Goal: Transaction & Acquisition: Purchase product/service

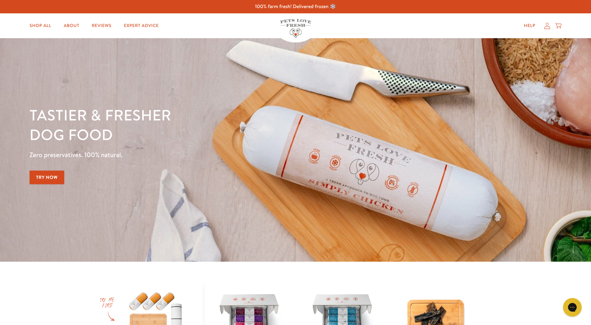
click at [547, 27] on icon at bounding box center [548, 26] width 6 height 7
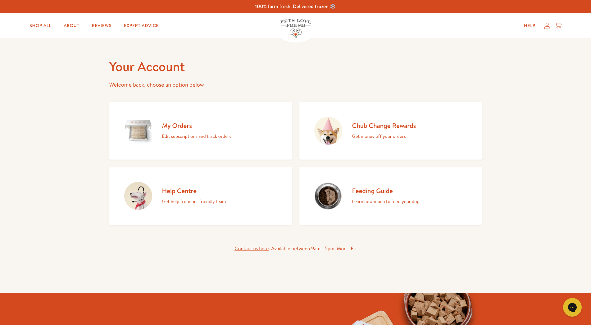
click at [559, 26] on icon at bounding box center [559, 25] width 6 height 4
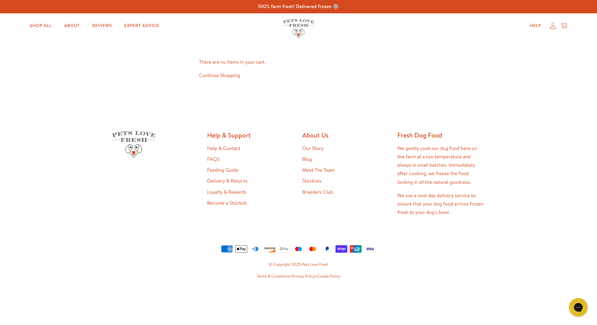
click at [554, 29] on icon at bounding box center [552, 26] width 6 height 7
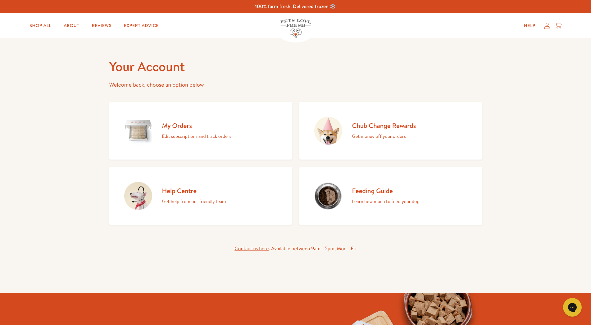
click at [191, 131] on div "My Orders Edit subscriptions and track orders" at bounding box center [196, 131] width 69 height 19
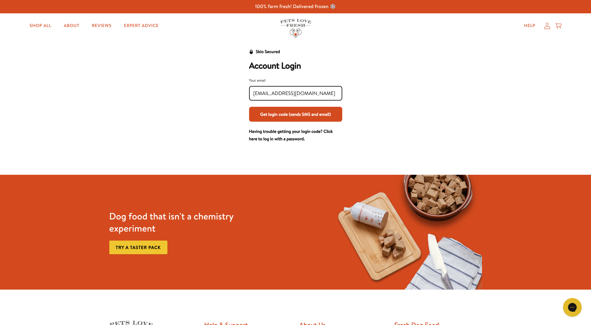
click at [302, 113] on button "Get login code (sends SMS and email)" at bounding box center [295, 114] width 93 height 15
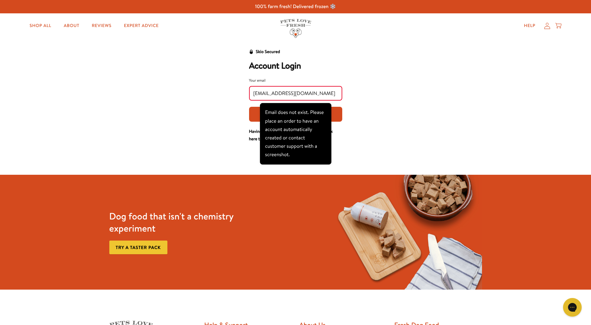
click at [264, 93] on input "retail@rookespetproducts.co.uk" at bounding box center [296, 93] width 85 height 7
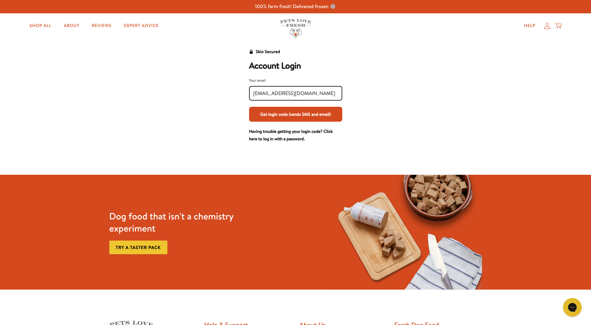
type input "simon@rookespetproducts.co.uk"
click at [281, 114] on button "Get login code (sends SMS and email)" at bounding box center [295, 114] width 93 height 15
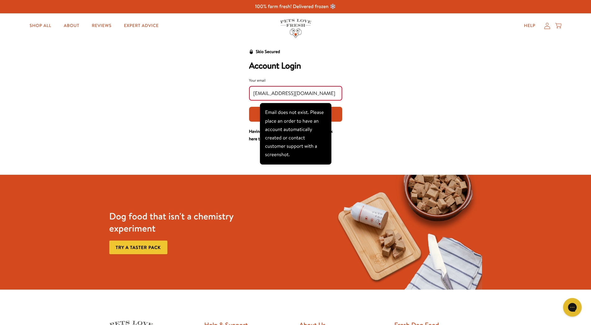
click at [388, 91] on div "Skio Secured Account Login Your email simon@rookespetproducts.co.uk Get login c…" at bounding box center [295, 95] width 385 height 95
click at [406, 60] on div "Skio Secured Account Login Your email simon@rookespetproducts.co.uk Get login c…" at bounding box center [295, 95] width 385 height 95
click at [560, 25] on icon at bounding box center [559, 25] width 6 height 7
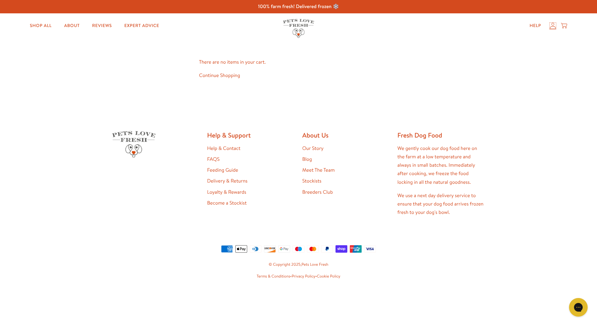
click at [550, 26] on icon at bounding box center [552, 26] width 6 height 7
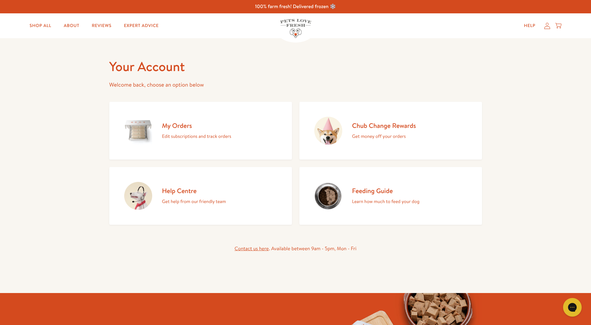
click at [562, 27] on div "Help My account Cart" at bounding box center [541, 26] width 46 height 12
click at [559, 26] on icon at bounding box center [559, 25] width 6 height 7
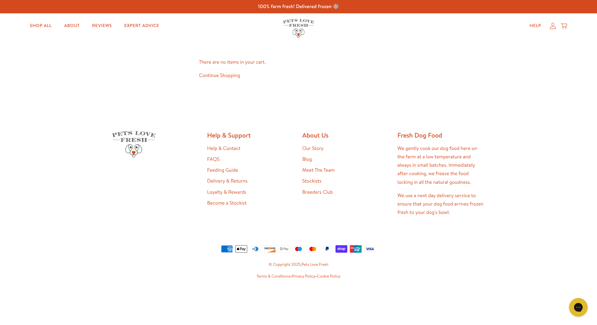
click at [211, 77] on link "Continue Shopping" at bounding box center [219, 75] width 41 height 7
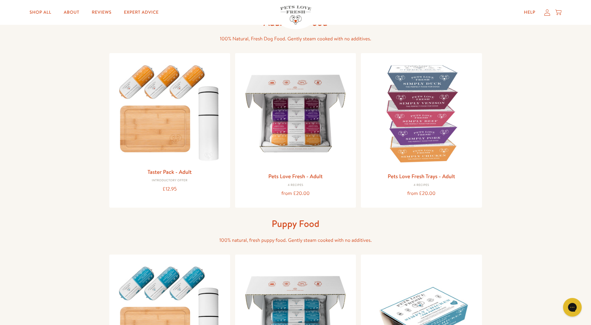
scroll to position [32, 0]
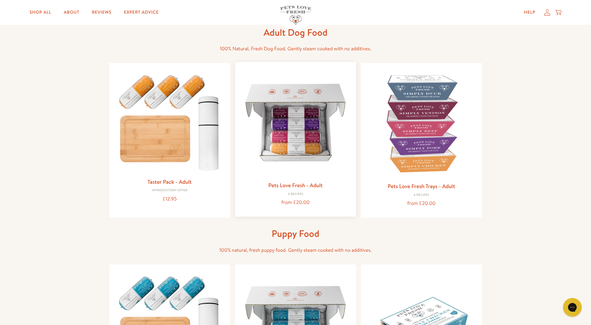
click at [294, 187] on link "Pets Love Fresh - Adult" at bounding box center [296, 186] width 54 height 8
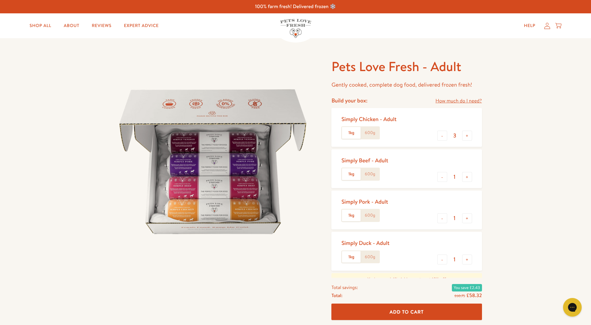
click at [374, 132] on label "600g" at bounding box center [370, 133] width 19 height 12
click at [0, 0] on input "600g" at bounding box center [0, 0] width 0 height 0
click at [373, 173] on label "600g" at bounding box center [370, 174] width 19 height 12
click at [0, 0] on input "600g" at bounding box center [0, 0] width 0 height 0
click at [372, 214] on label "600g" at bounding box center [370, 216] width 19 height 12
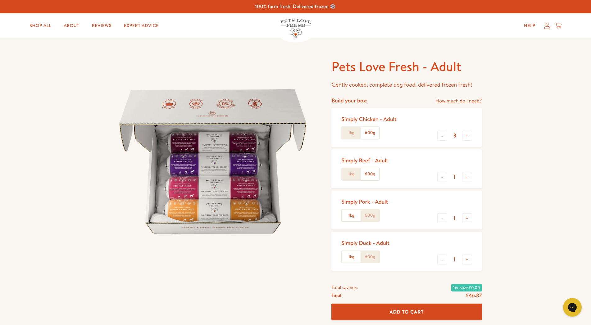
click at [0, 0] on input "600g" at bounding box center [0, 0] width 0 height 0
click at [372, 256] on label "600g" at bounding box center [370, 257] width 19 height 12
click at [0, 0] on input "600g" at bounding box center [0, 0] width 0 height 0
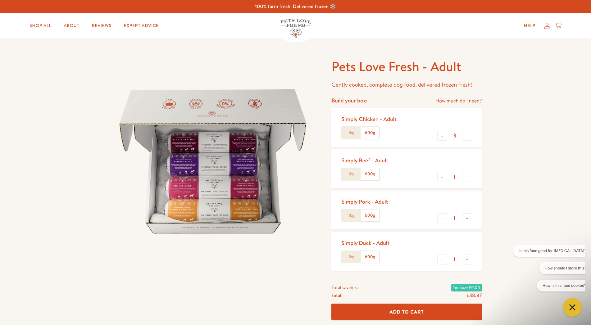
click at [353, 257] on label "1kg" at bounding box center [351, 257] width 19 height 12
click at [0, 0] on input "1kg" at bounding box center [0, 0] width 0 height 0
click at [373, 255] on label "600g" at bounding box center [370, 257] width 19 height 12
click at [0, 0] on input "600g" at bounding box center [0, 0] width 0 height 0
click at [444, 137] on button "-" at bounding box center [443, 136] width 10 height 10
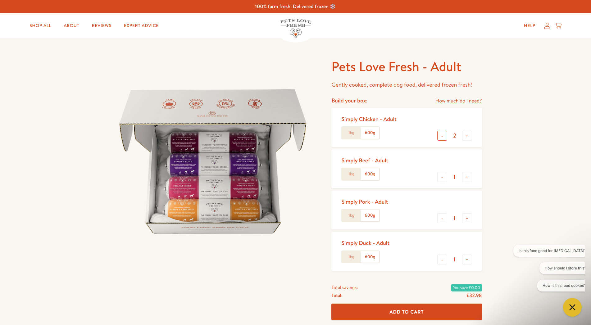
click at [444, 137] on button "-" at bounding box center [443, 136] width 10 height 10
type input "0"
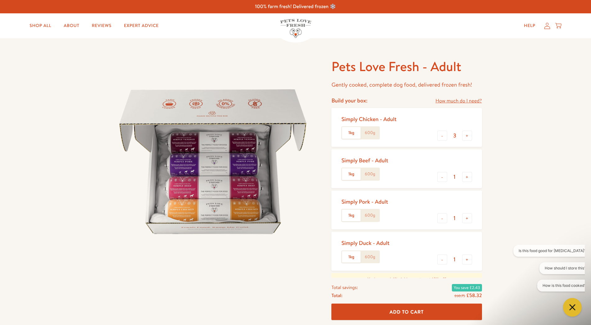
click at [548, 26] on icon at bounding box center [548, 26] width 6 height 6
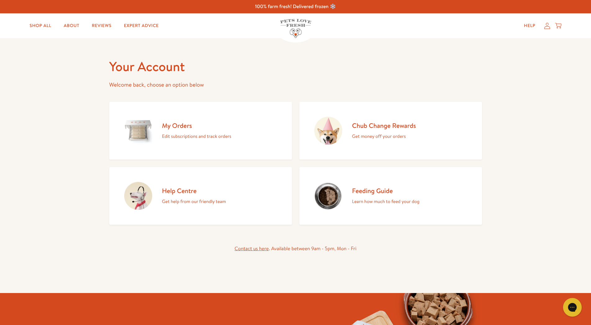
click at [174, 125] on h2 "My Orders" at bounding box center [196, 126] width 69 height 8
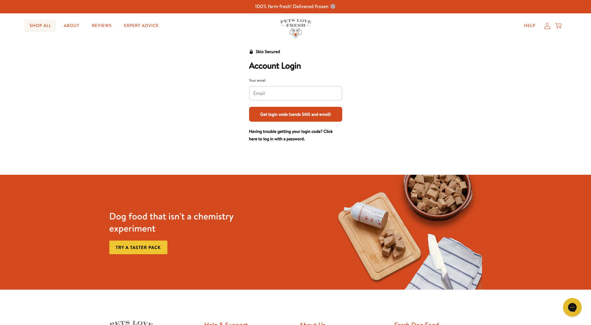
click at [46, 27] on link "Shop All" at bounding box center [41, 26] width 32 height 12
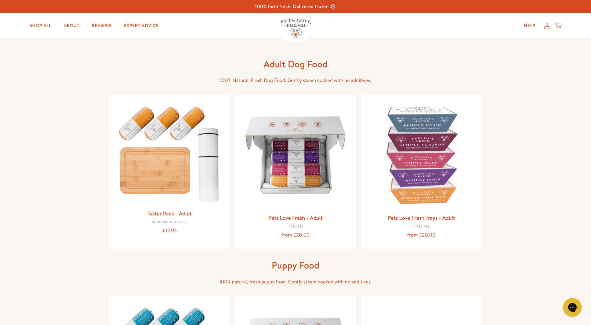
click at [559, 24] on icon at bounding box center [559, 25] width 6 height 7
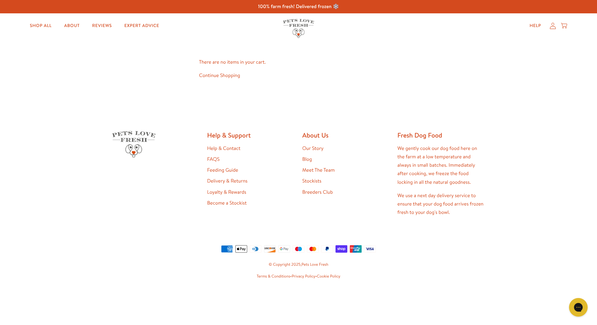
click at [225, 76] on link "Continue Shopping" at bounding box center [219, 75] width 41 height 7
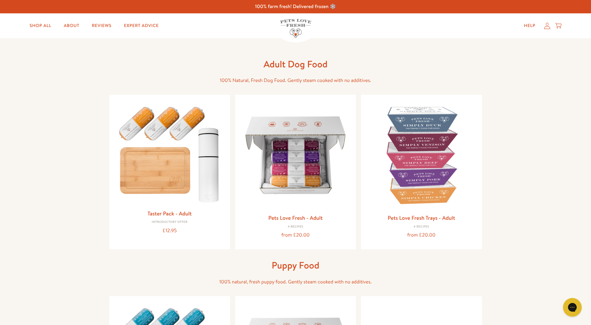
click at [557, 26] on icon at bounding box center [559, 25] width 6 height 7
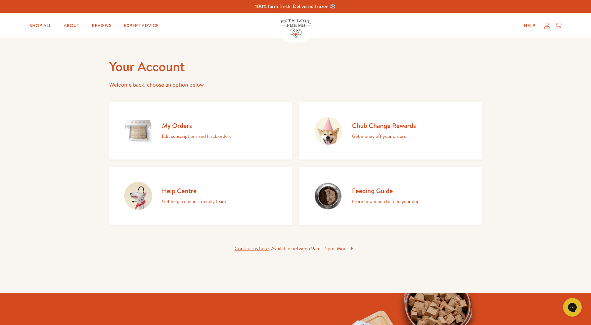
click at [198, 127] on h2 "My Orders" at bounding box center [196, 126] width 69 height 8
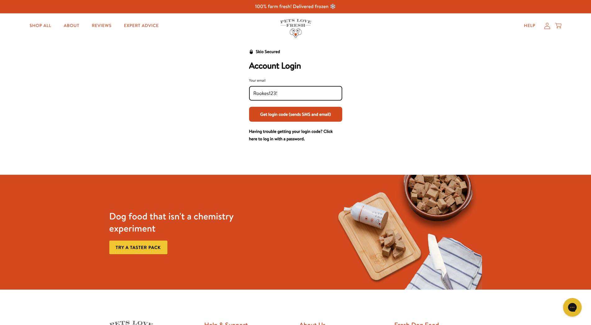
click at [249, 107] on button "Get login code (sends SMS and email)" at bounding box center [295, 114] width 93 height 15
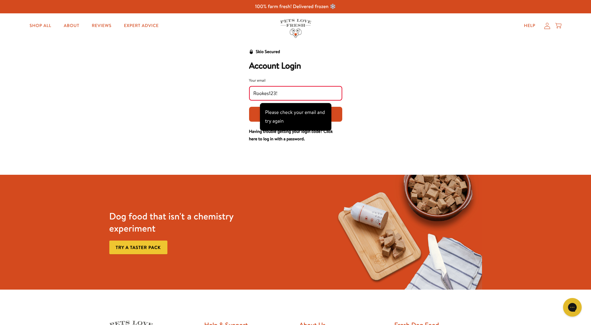
click at [249, 107] on button "Get login code (sends SMS and email)" at bounding box center [295, 114] width 93 height 15
type input "R"
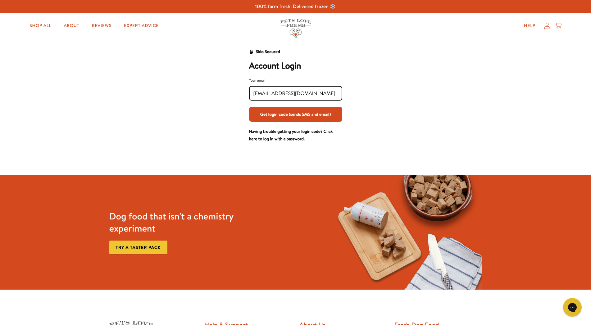
type input "[EMAIL_ADDRESS][DOMAIN_NAME]"
click at [286, 115] on button "Get login code (sends SMS and email)" at bounding box center [295, 114] width 93 height 15
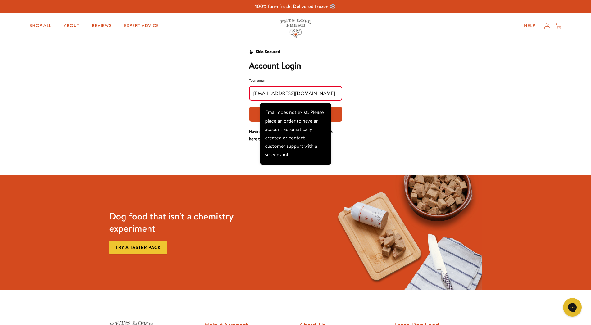
click at [404, 89] on div "Skio Secured Account Login Your email [EMAIL_ADDRESS][DOMAIN_NAME] Get login co…" at bounding box center [295, 95] width 385 height 95
click at [338, 115] on button "Get login code (sends SMS and email)" at bounding box center [295, 114] width 93 height 15
click at [545, 26] on icon at bounding box center [548, 26] width 6 height 7
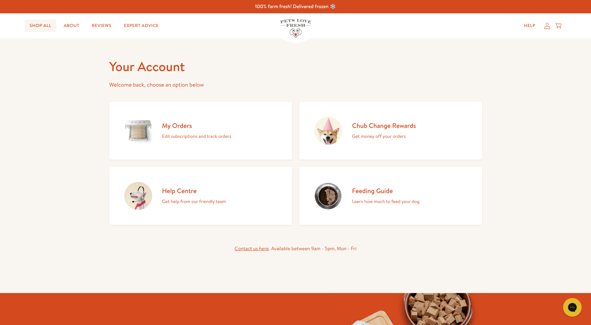
click at [44, 26] on link "Shop All" at bounding box center [41, 26] width 32 height 12
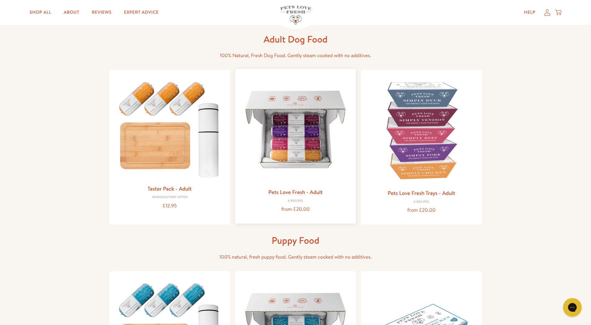
scroll to position [32, 0]
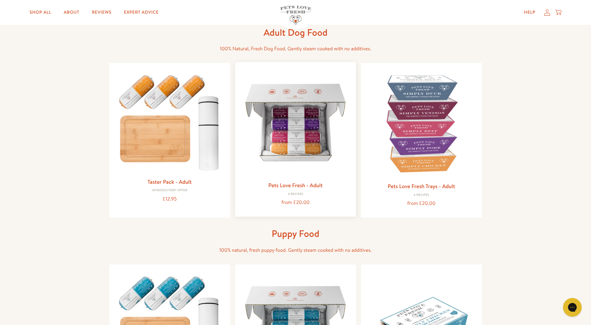
click at [302, 140] on img at bounding box center [295, 122] width 111 height 111
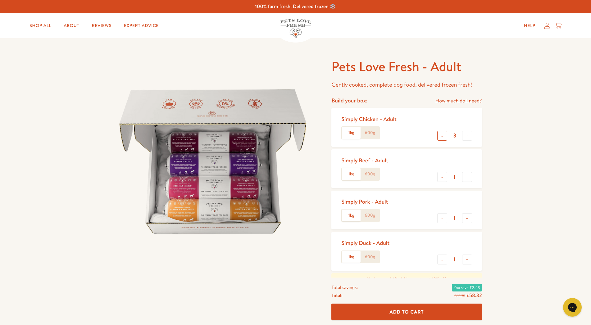
click at [443, 134] on button "-" at bounding box center [443, 136] width 10 height 10
type input "0"
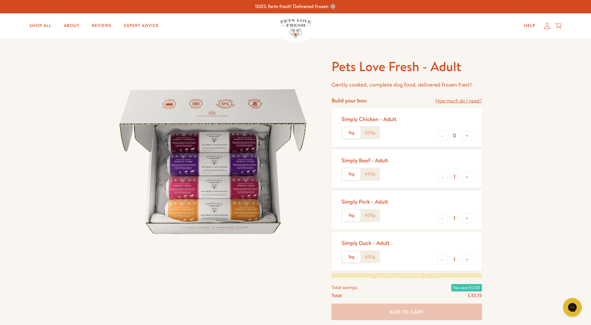
click at [373, 256] on label "600g" at bounding box center [370, 257] width 19 height 12
click at [0, 0] on input "600g" at bounding box center [0, 0] width 0 height 0
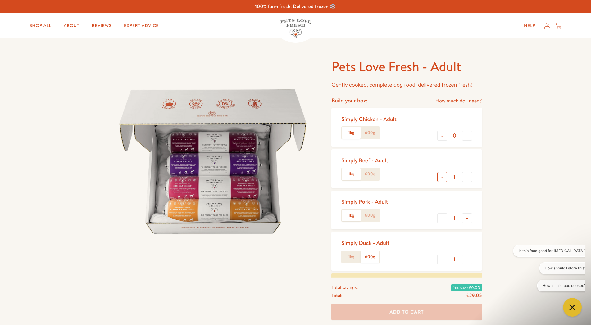
click at [442, 176] on button "-" at bounding box center [443, 177] width 10 height 10
type input "0"
click at [442, 216] on button "-" at bounding box center [443, 219] width 10 height 10
type input "0"
click at [470, 260] on button "+" at bounding box center [467, 260] width 10 height 10
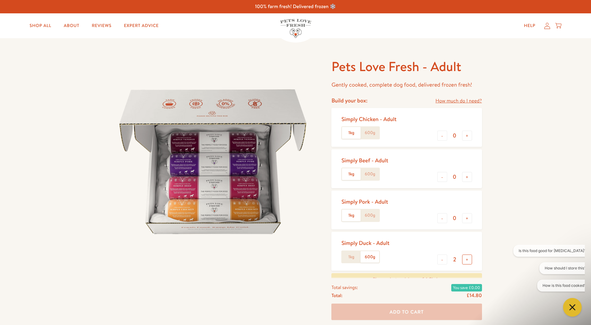
click at [470, 260] on button "+" at bounding box center [467, 260] width 10 height 10
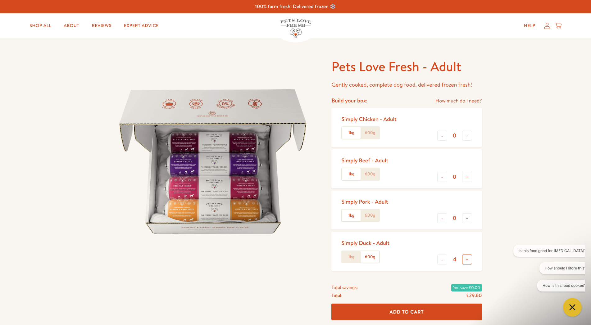
click at [470, 260] on button "+" at bounding box center [467, 260] width 10 height 10
click at [441, 259] on button "-" at bounding box center [443, 260] width 10 height 10
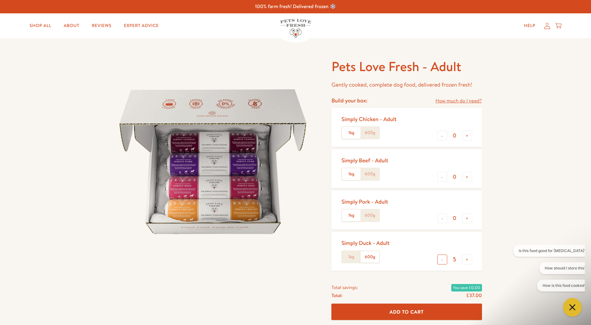
click at [441, 259] on button "-" at bounding box center [443, 260] width 10 height 10
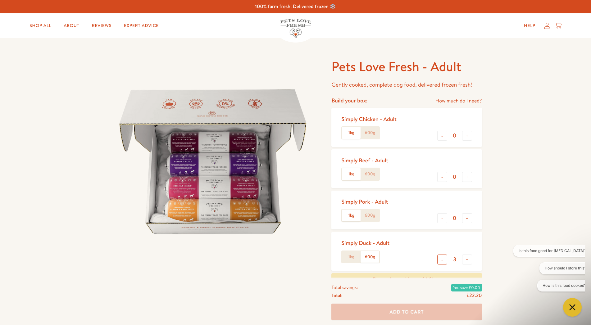
click at [441, 259] on button "-" at bounding box center [443, 260] width 10 height 10
type input "1"
